Goal: Task Accomplishment & Management: Use online tool/utility

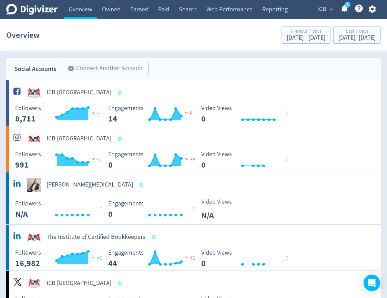
click at [326, 13] on button "ICB expand_more" at bounding box center [325, 9] width 20 height 11
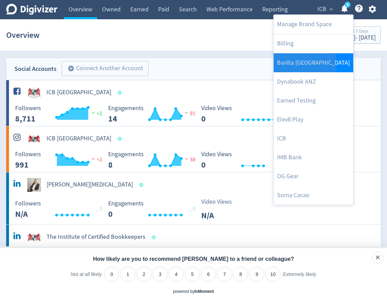
click at [302, 65] on link "Barilla [GEOGRAPHIC_DATA]" at bounding box center [313, 62] width 80 height 19
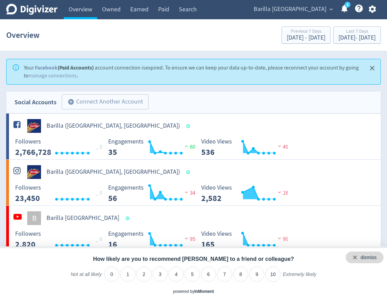
click at [377, 256] on div "dismiss" at bounding box center [364, 258] width 38 height 12
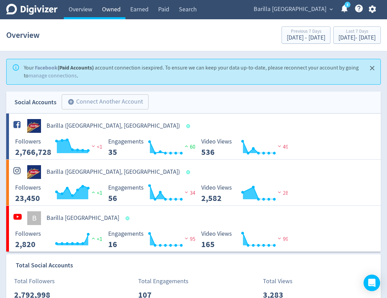
click at [113, 6] on link "Owned" at bounding box center [111, 9] width 28 height 19
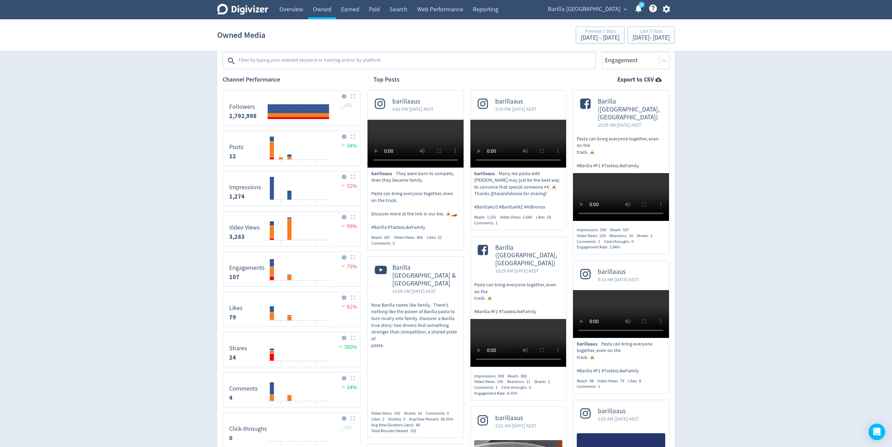
scroll to position [119, 0]
click at [386, 10] on span "Barilla [GEOGRAPHIC_DATA]" at bounding box center [584, 9] width 73 height 11
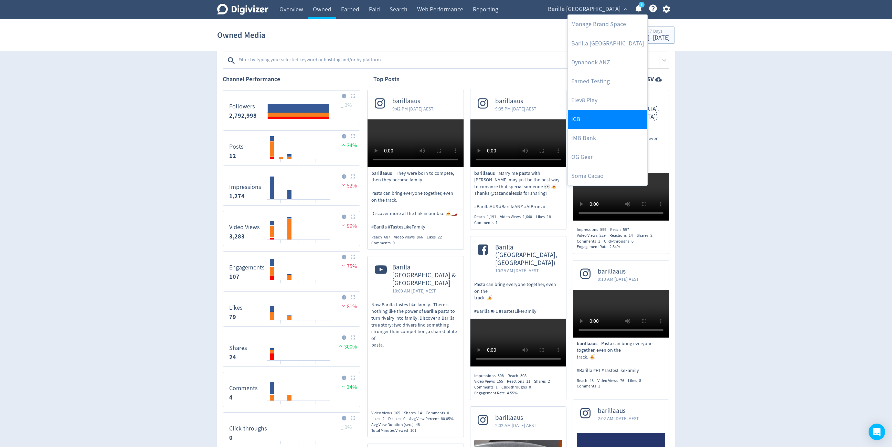
click at [386, 117] on link "ICB" at bounding box center [608, 119] width 80 height 19
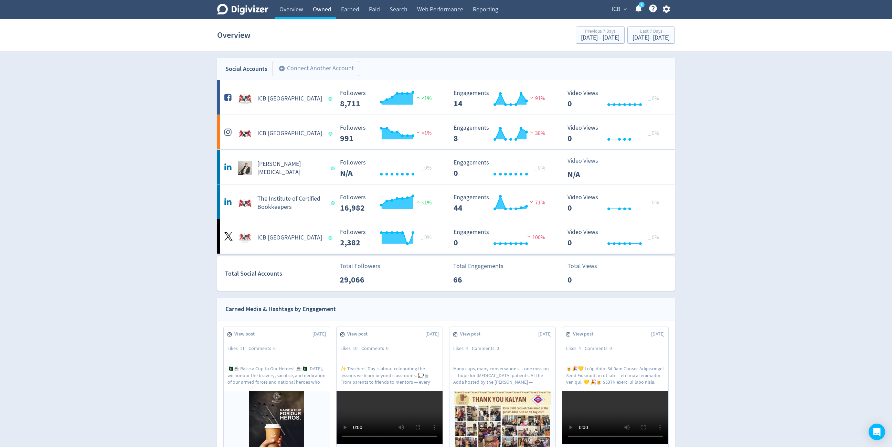
click at [320, 7] on link "Owned" at bounding box center [322, 9] width 28 height 19
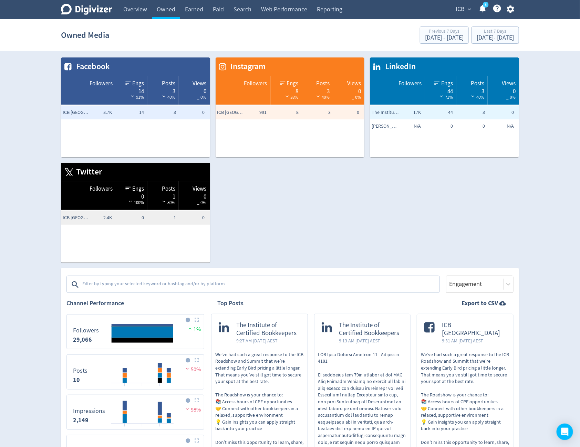
click at [168, 282] on textarea at bounding box center [260, 285] width 357 height 14
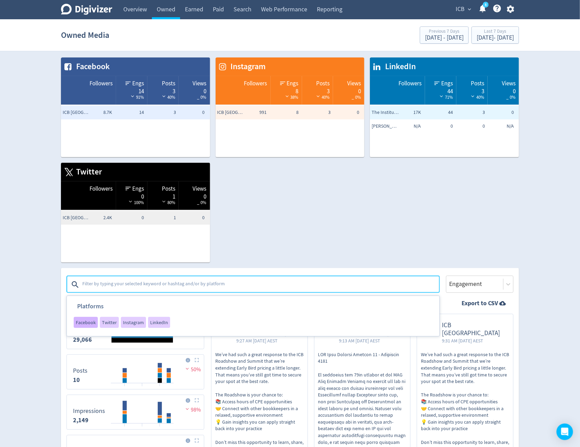
click at [87, 298] on span "Facebook" at bounding box center [86, 322] width 20 height 5
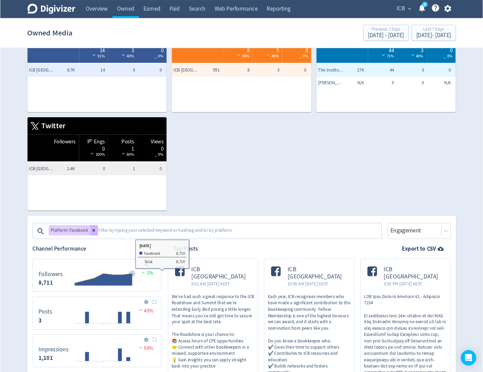
scroll to position [38, 0]
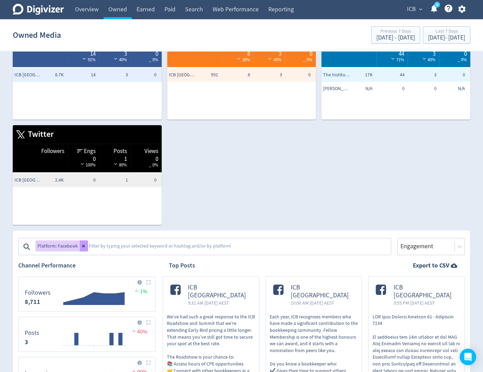
click at [82, 248] on button at bounding box center [84, 246] width 8 height 11
click at [88, 248] on textarea at bounding box center [239, 247] width 302 height 14
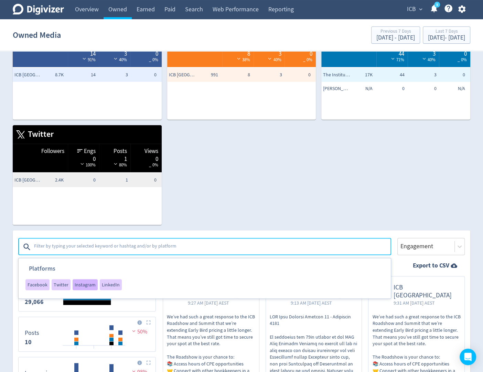
click at [81, 289] on div "Instagram" at bounding box center [85, 284] width 25 height 11
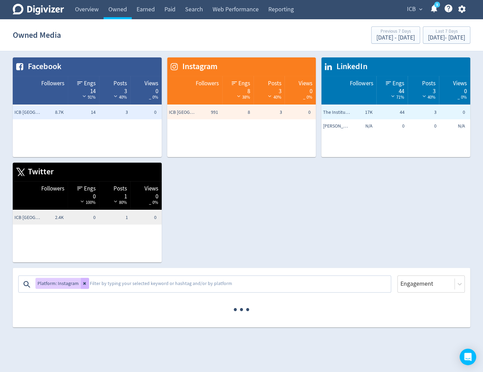
scroll to position [0, 0]
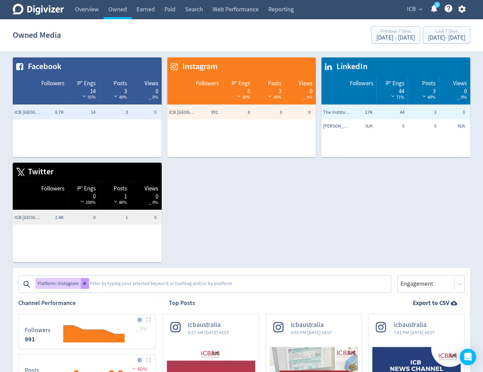
click at [81, 285] on button at bounding box center [85, 283] width 8 height 11
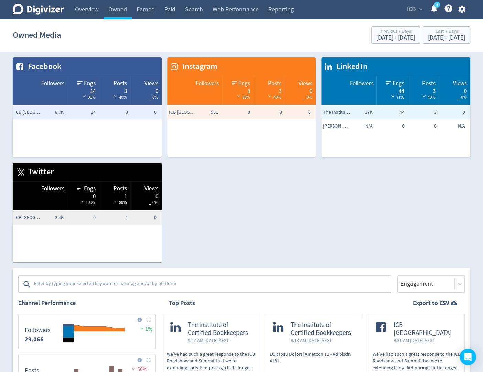
click at [81, 285] on textarea at bounding box center [211, 285] width 357 height 14
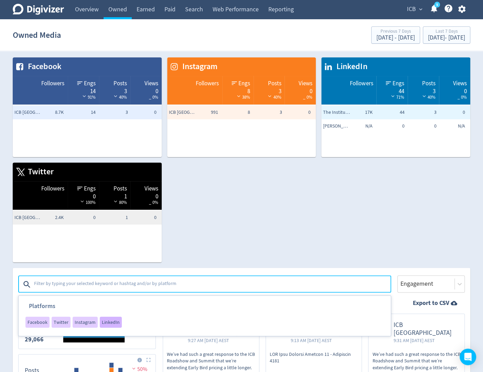
click at [100, 298] on div "LinkedIn" at bounding box center [111, 322] width 22 height 11
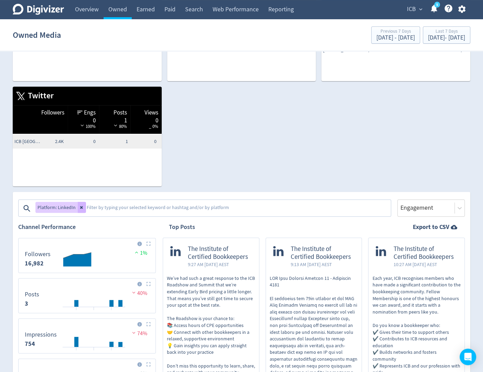
scroll to position [78, 0]
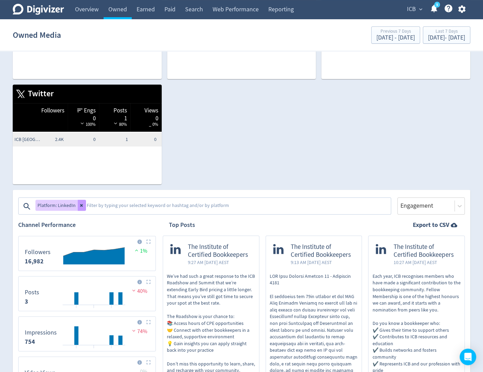
click at [79, 209] on button at bounding box center [82, 205] width 8 height 11
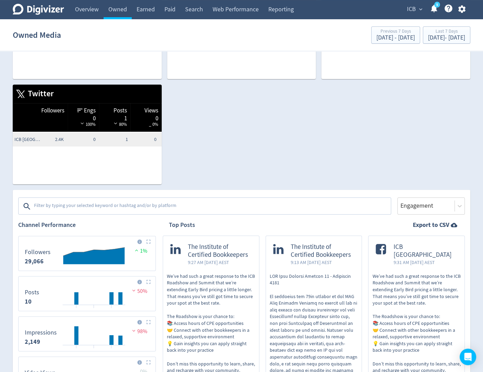
click at [79, 209] on textarea at bounding box center [211, 207] width 357 height 14
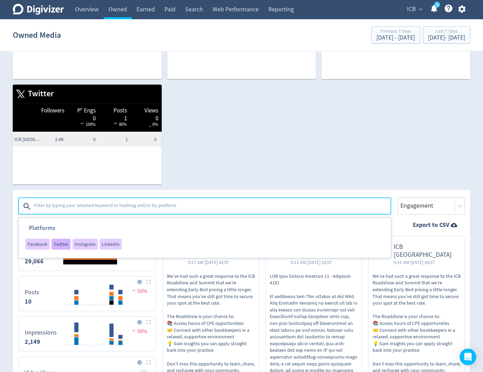
click at [57, 247] on div "Twitter" at bounding box center [61, 244] width 19 height 11
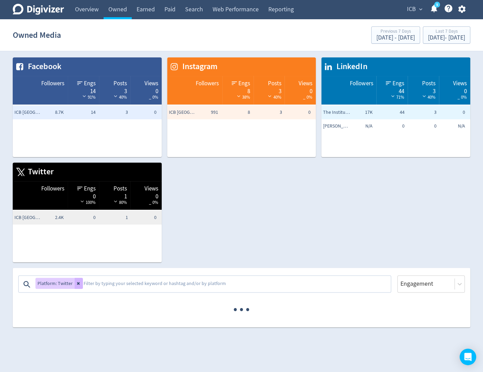
scroll to position [0, 0]
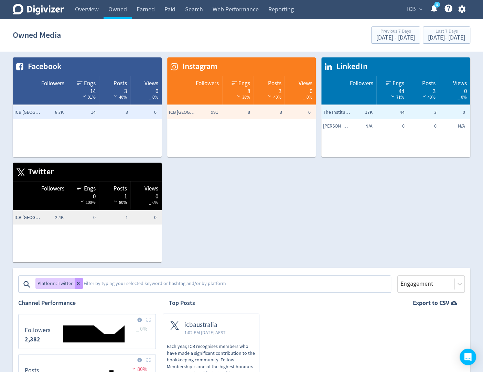
click at [80, 281] on button at bounding box center [79, 283] width 8 height 11
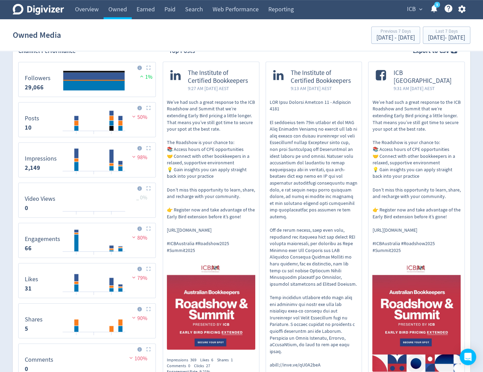
scroll to position [304, 0]
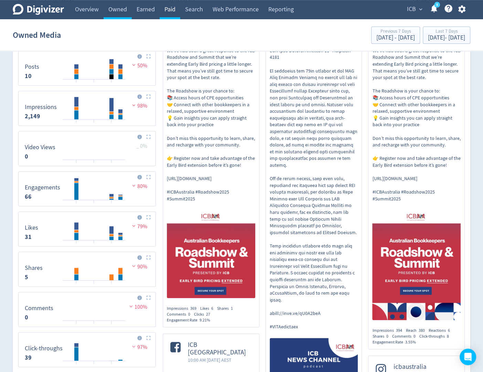
click at [172, 13] on link "Paid" at bounding box center [170, 9] width 21 height 19
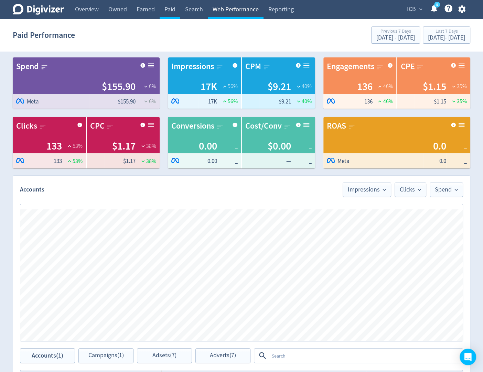
click at [241, 11] on link "Web Performance" at bounding box center [236, 9] width 56 height 19
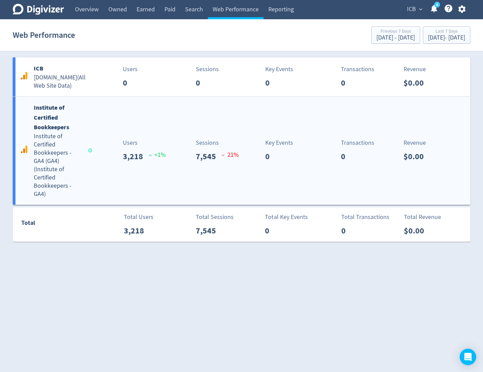
click at [178, 144] on div "Sessions 7,545 21 %" at bounding box center [205, 150] width 76 height 24
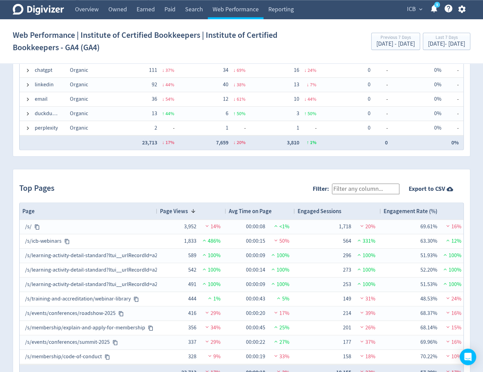
scroll to position [641, 0]
